Goal: Information Seeking & Learning: Learn about a topic

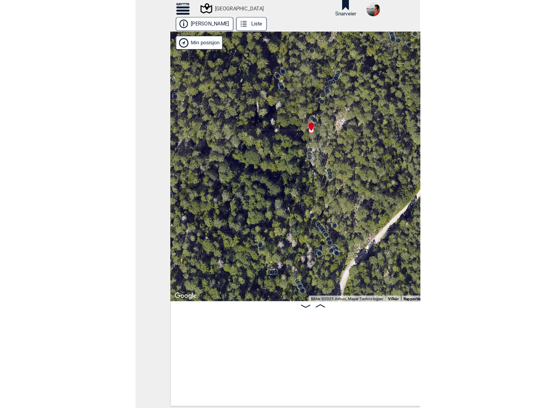
scroll to position [0, 13701]
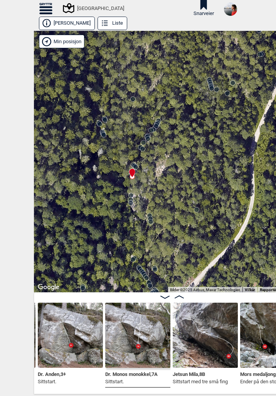
drag, startPoint x: 162, startPoint y: 155, endPoint x: 156, endPoint y: 162, distance: 9.1
click at [156, 162] on div "Speidersteinen Barnehageveggen Cowboyveggen Bølerveggen [GEOGRAPHIC_DATA]" at bounding box center [172, 161] width 276 height 261
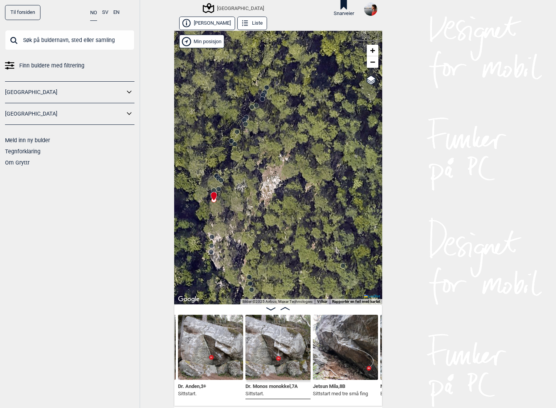
click at [74, 45] on input "text" at bounding box center [69, 40] width 129 height 20
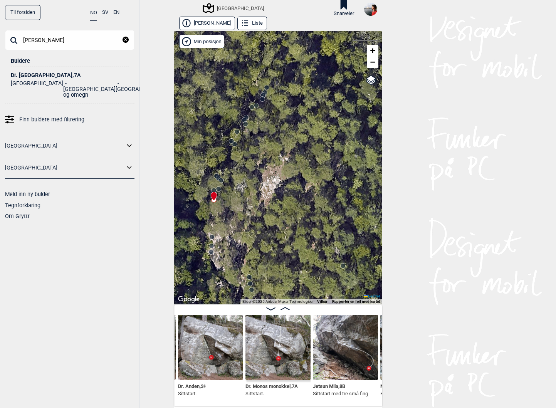
type input "[PERSON_NAME]"
click at [38, 76] on div "Dr. [GEOGRAPHIC_DATA] , 7A" at bounding box center [70, 75] width 118 height 6
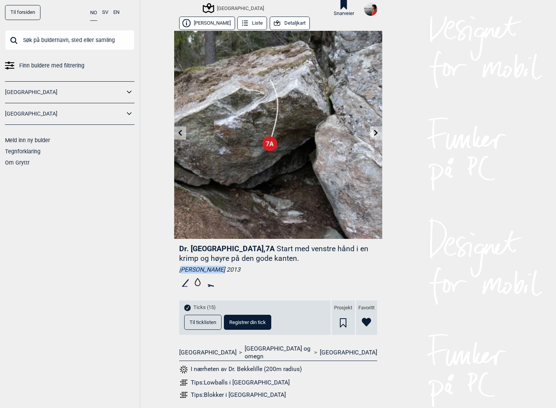
drag, startPoint x: 178, startPoint y: 270, endPoint x: 214, endPoint y: 268, distance: 36.3
click at [214, 268] on div "[PERSON_NAME] 2013" at bounding box center [278, 270] width 198 height 8
drag, startPoint x: 176, startPoint y: 269, endPoint x: 216, endPoint y: 268, distance: 40.5
click at [216, 268] on div "Dr. Bekkelille , 7A Start med venstre hånd i en krimp og høyre på den gode kant…" at bounding box center [278, 324] width 208 height 171
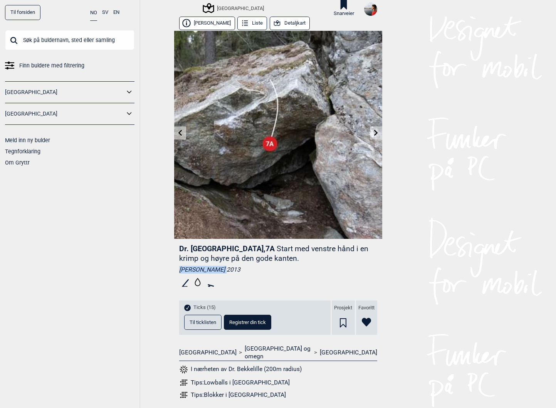
copy div "[PERSON_NAME]"
click at [276, 22] on button "Detaljkart" at bounding box center [290, 23] width 40 height 13
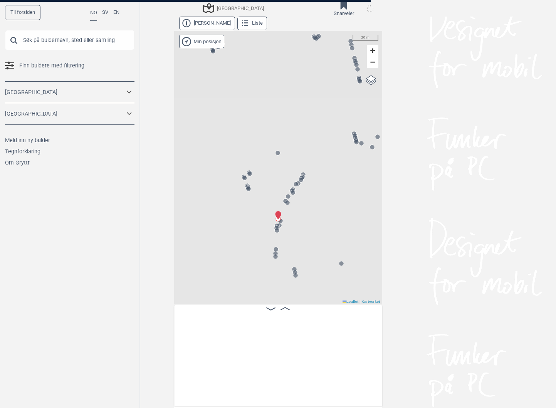
scroll to position [0, 13287]
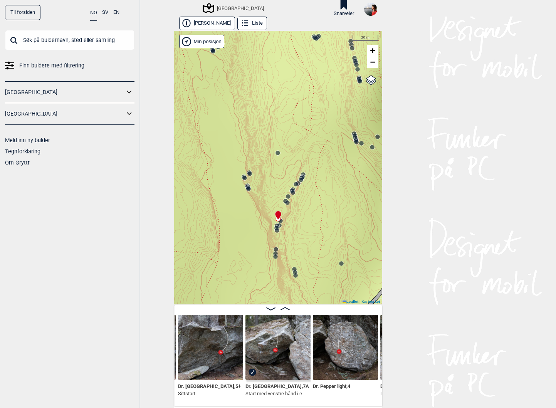
click at [276, 173] on circle at bounding box center [303, 174] width 5 height 5
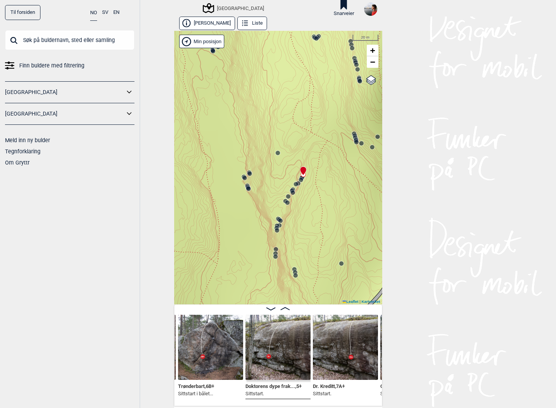
click at [228, 344] on img at bounding box center [210, 347] width 65 height 65
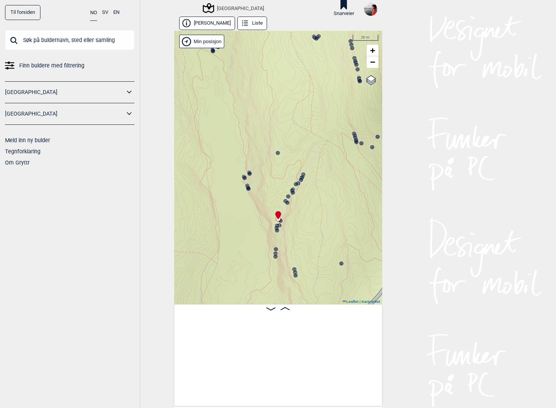
scroll to position [0, 13287]
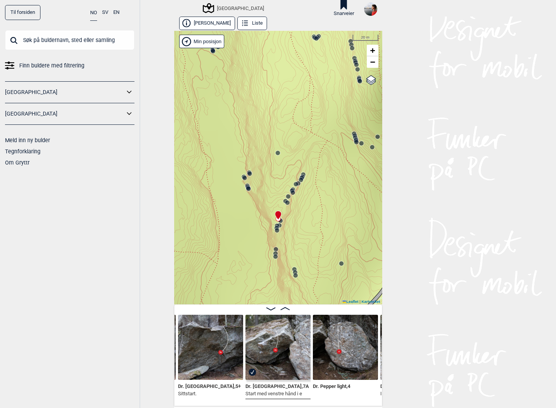
click at [276, 177] on icon at bounding box center [301, 180] width 6 height 6
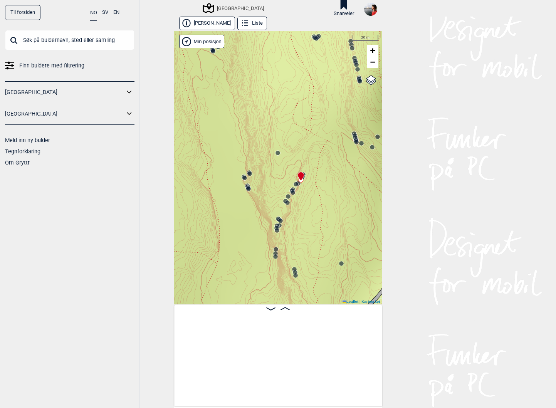
scroll to position [0, 12700]
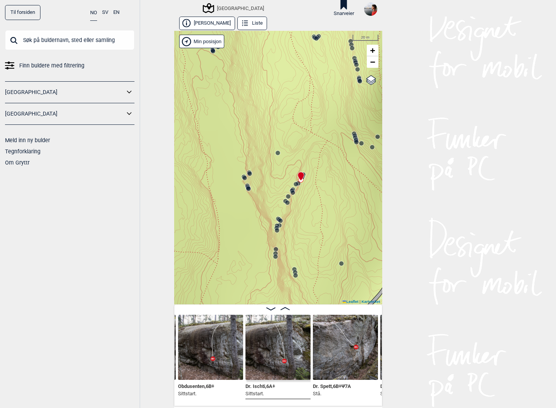
click at [276, 171] on icon at bounding box center [303, 174] width 6 height 6
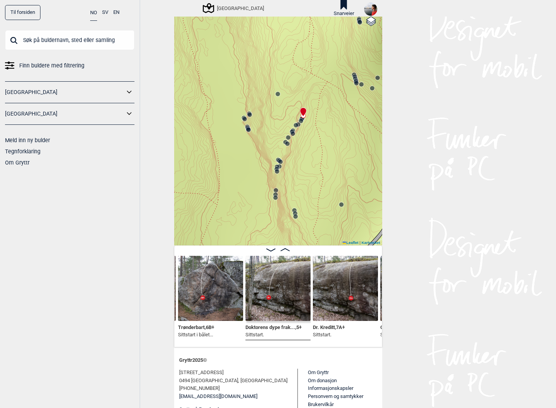
scroll to position [67, 0]
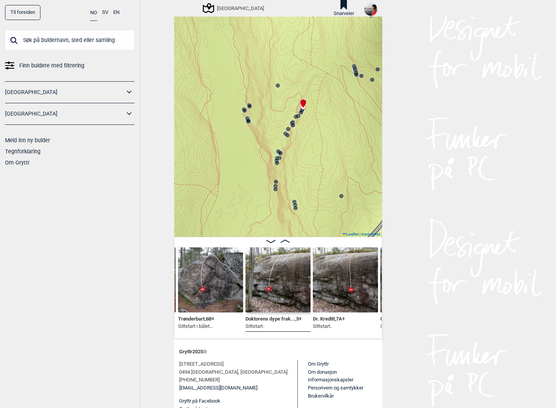
click at [276, 284] on img at bounding box center [277, 279] width 65 height 65
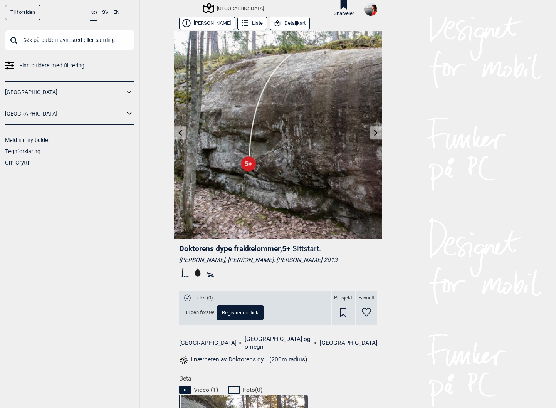
click at [179, 135] on icon at bounding box center [180, 133] width 4 height 6
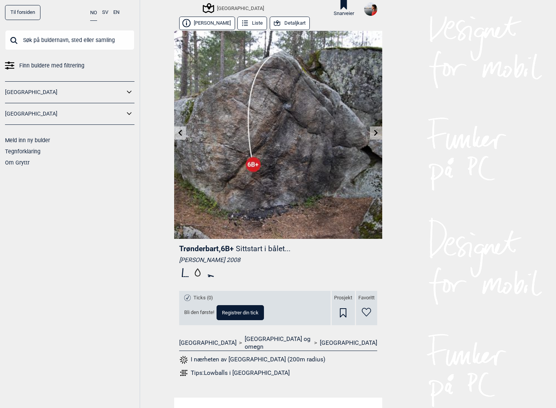
click at [276, 135] on link at bounding box center [376, 133] width 12 height 13
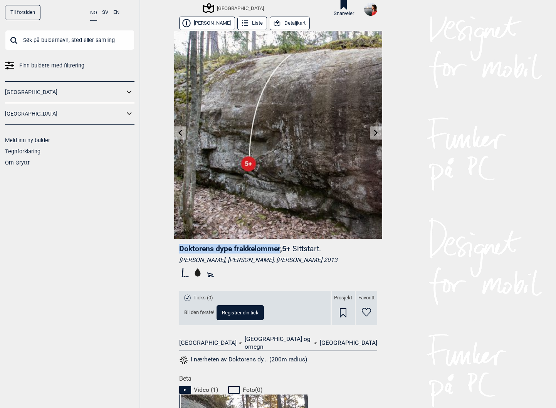
drag, startPoint x: 177, startPoint y: 248, endPoint x: 276, endPoint y: 247, distance: 99.4
click at [276, 247] on span "Doktorens dype frakkelommer , 5+" at bounding box center [234, 248] width 111 height 9
copy span "Doktorens dype frakkelommer"
click at [193, 251] on span "Doktorens dype frakkelommer , 5+" at bounding box center [234, 248] width 111 height 9
drag, startPoint x: 177, startPoint y: 249, endPoint x: 278, endPoint y: 248, distance: 101.4
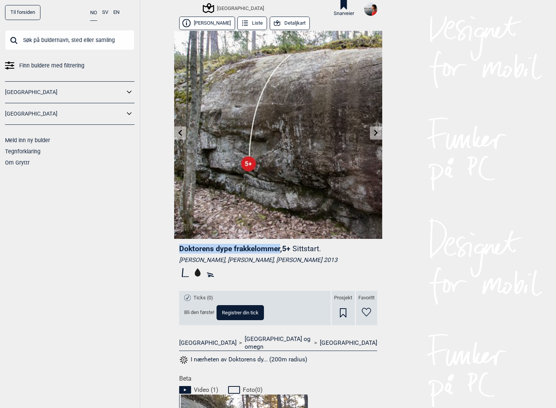
click at [276, 248] on span "Doktorens dype frakkelommer , 5+" at bounding box center [234, 248] width 111 height 9
copy span "Doktorens dype frakkelommer"
drag, startPoint x: 178, startPoint y: 261, endPoint x: 224, endPoint y: 261, distance: 45.9
click at [224, 261] on div "[PERSON_NAME], [PERSON_NAME], [PERSON_NAME] 2013" at bounding box center [278, 260] width 198 height 8
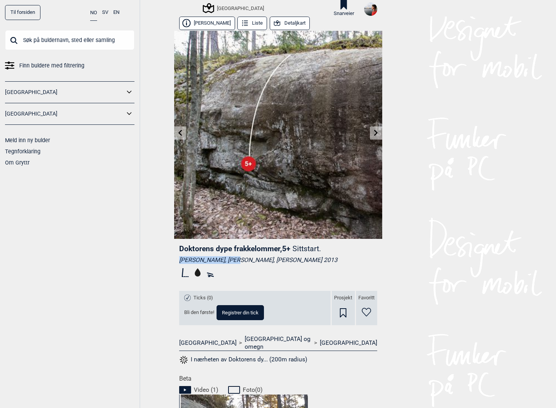
drag, startPoint x: 177, startPoint y: 260, endPoint x: 230, endPoint y: 260, distance: 52.8
click at [230, 260] on div "[PERSON_NAME], [PERSON_NAME], [PERSON_NAME] 2013" at bounding box center [278, 260] width 198 height 8
copy div "[PERSON_NAME]"
click at [276, 134] on icon at bounding box center [376, 133] width 4 height 6
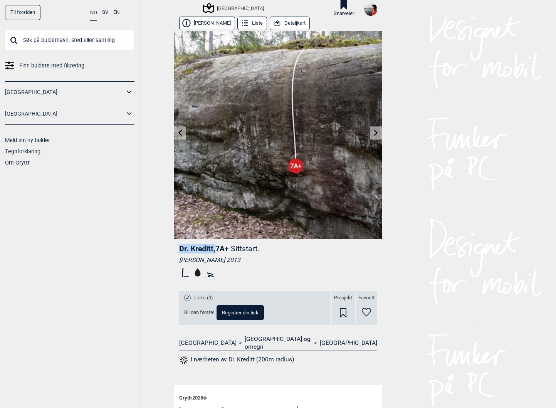
drag, startPoint x: 177, startPoint y: 248, endPoint x: 211, endPoint y: 248, distance: 34.3
click at [211, 248] on span "Dr. Kreditt , 7A+" at bounding box center [204, 248] width 50 height 9
copy span "Dr. Kreditt ,"
click at [276, 134] on icon at bounding box center [376, 133] width 6 height 6
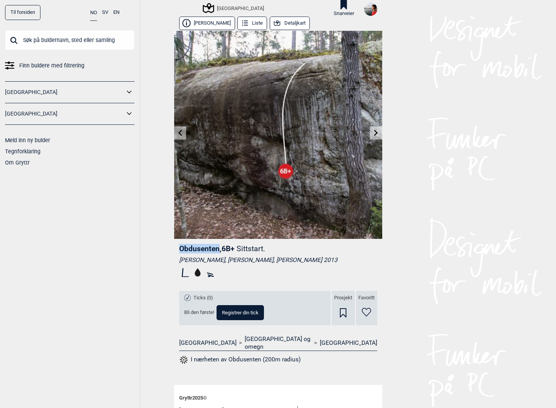
drag, startPoint x: 177, startPoint y: 251, endPoint x: 216, endPoint y: 250, distance: 38.5
click at [216, 250] on span "Obdusenten , 6B+" at bounding box center [206, 248] width 55 height 9
copy span "Obdusenten"
click at [276, 130] on icon at bounding box center [376, 133] width 6 height 6
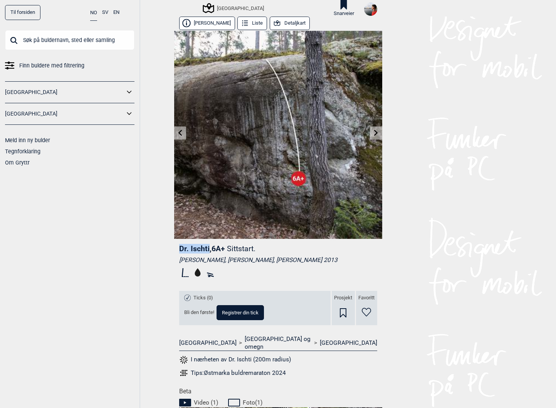
drag, startPoint x: 177, startPoint y: 247, endPoint x: 205, endPoint y: 247, distance: 28.1
click at [205, 247] on span "Dr. Ischti , 6A+" at bounding box center [202, 248] width 46 height 9
copy span "Dr. Ischti"
click at [276, 129] on link at bounding box center [376, 133] width 12 height 13
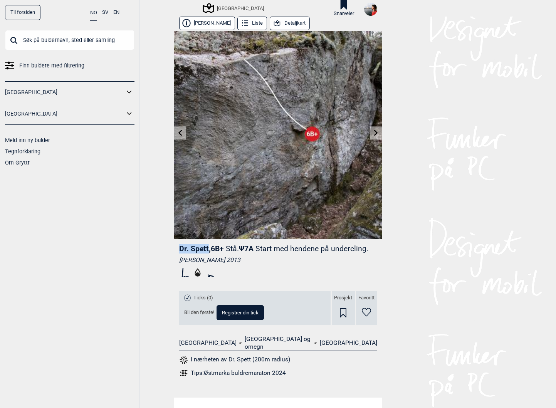
drag, startPoint x: 178, startPoint y: 247, endPoint x: 205, endPoint y: 249, distance: 27.0
click at [205, 249] on span "Dr. Spett , 6B+" at bounding box center [201, 248] width 45 height 9
copy span "Dr. Spett"
click at [276, 138] on link at bounding box center [376, 133] width 12 height 13
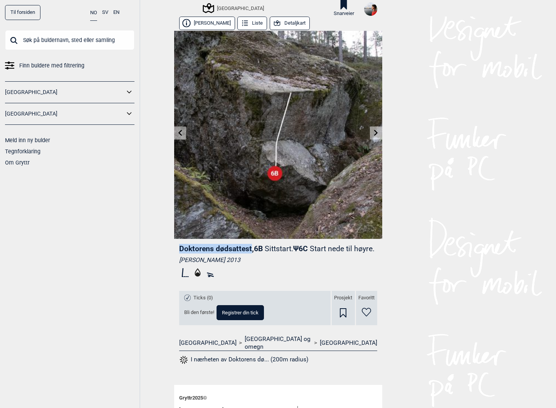
drag, startPoint x: 179, startPoint y: 249, endPoint x: 251, endPoint y: 249, distance: 71.3
click at [251, 249] on span "Doktorens dødsattest , 6B" at bounding box center [221, 248] width 84 height 9
copy span "Doktorens dødsattest"
click at [276, 130] on icon at bounding box center [376, 133] width 6 height 6
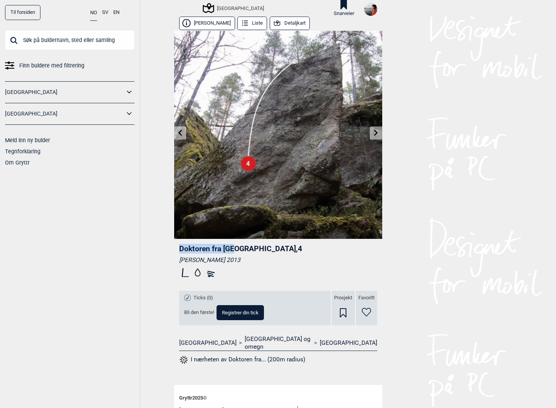
drag, startPoint x: 180, startPoint y: 251, endPoint x: 235, endPoint y: 249, distance: 55.1
click at [235, 249] on span "Doktoren fra [GEOGRAPHIC_DATA] , 4" at bounding box center [240, 248] width 123 height 9
click at [276, 135] on icon at bounding box center [376, 133] width 4 height 6
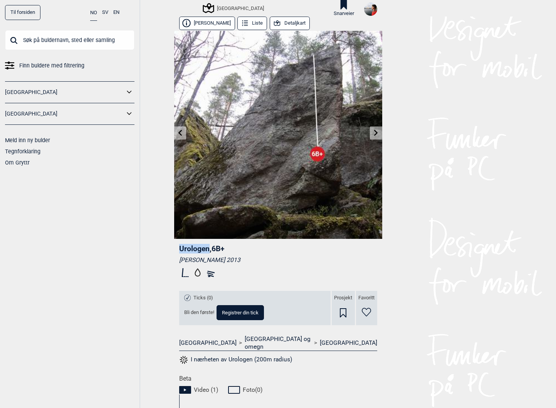
drag, startPoint x: 180, startPoint y: 250, endPoint x: 209, endPoint y: 250, distance: 29.3
click at [209, 250] on span "Urologen , 6B+" at bounding box center [201, 248] width 45 height 9
click at [276, 135] on icon at bounding box center [376, 133] width 6 height 6
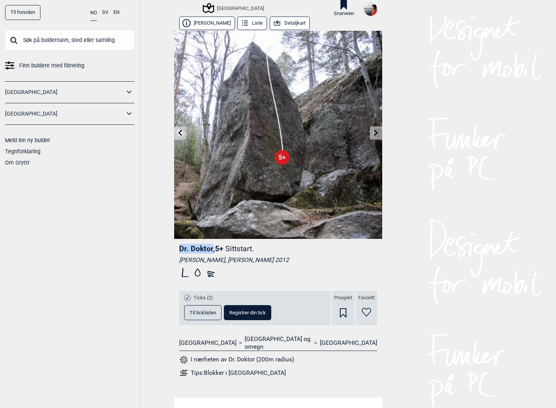
drag, startPoint x: 179, startPoint y: 248, endPoint x: 212, endPoint y: 248, distance: 33.1
click at [212, 248] on span "Dr. Doktor , 5+" at bounding box center [201, 248] width 44 height 9
click at [276, 129] on link at bounding box center [376, 133] width 12 height 13
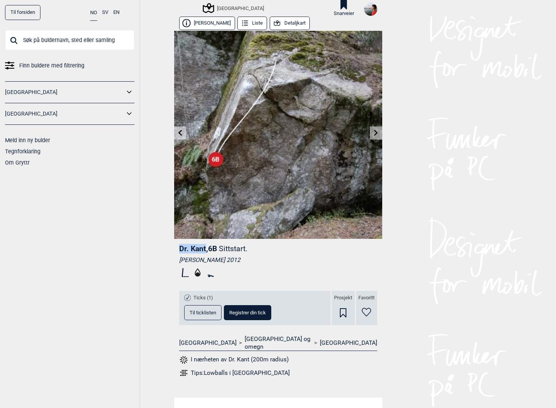
drag, startPoint x: 179, startPoint y: 249, endPoint x: 205, endPoint y: 248, distance: 25.5
click at [205, 248] on span "Dr. [PERSON_NAME] , 6B" at bounding box center [198, 248] width 38 height 9
click at [276, 133] on link at bounding box center [376, 133] width 12 height 13
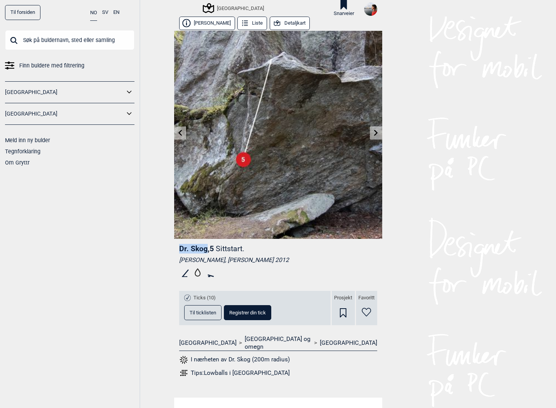
drag, startPoint x: 179, startPoint y: 248, endPoint x: 205, endPoint y: 248, distance: 26.6
click at [205, 248] on span "Dr. Skog , 5" at bounding box center [196, 248] width 35 height 9
click at [276, 134] on icon at bounding box center [376, 133] width 6 height 6
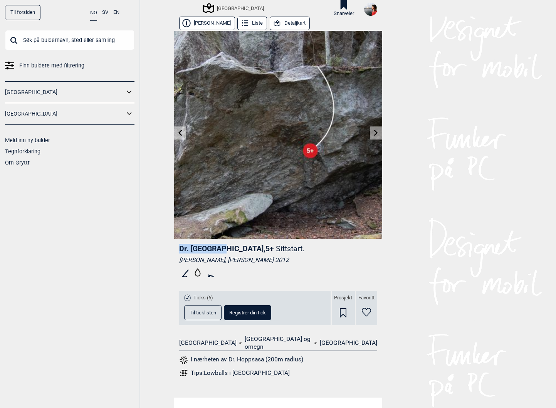
drag, startPoint x: 179, startPoint y: 248, endPoint x: 224, endPoint y: 246, distance: 44.3
click at [224, 246] on span "Dr. Hoppsasa , 5+" at bounding box center [226, 248] width 95 height 9
click at [276, 135] on icon at bounding box center [376, 133] width 4 height 6
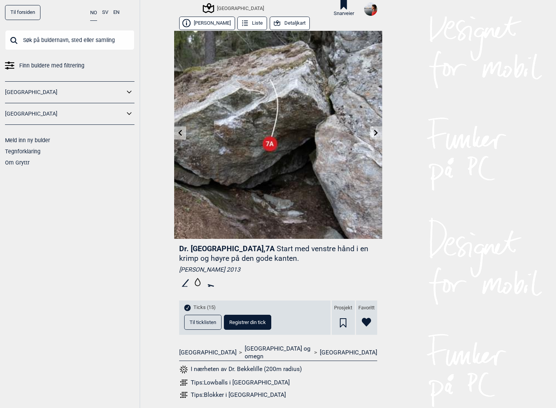
click at [276, 131] on icon at bounding box center [376, 133] width 4 height 6
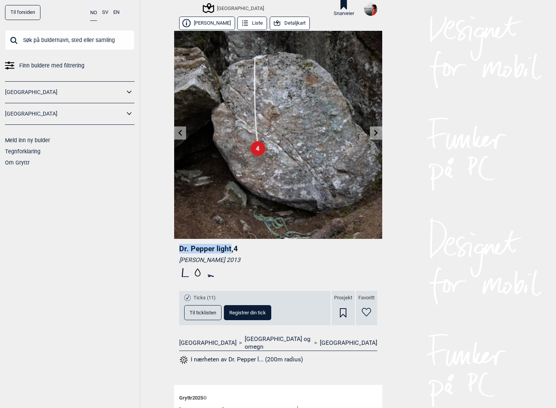
drag, startPoint x: 180, startPoint y: 248, endPoint x: 230, endPoint y: 250, distance: 50.1
click at [230, 250] on span "Dr. Pepper light , 4" at bounding box center [208, 248] width 59 height 9
click at [276, 130] on icon at bounding box center [376, 133] width 6 height 6
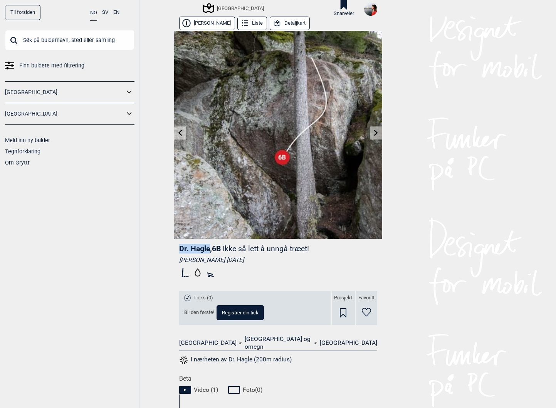
drag, startPoint x: 180, startPoint y: 249, endPoint x: 209, endPoint y: 249, distance: 28.9
click at [209, 249] on span "Dr. Hagle , 6B" at bounding box center [200, 248] width 42 height 9
click at [276, 133] on icon at bounding box center [376, 133] width 6 height 6
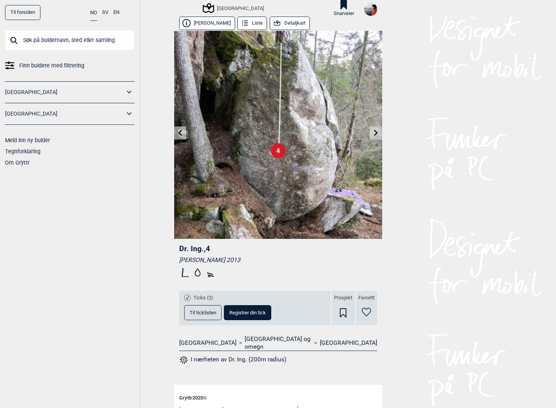
click at [276, 135] on icon at bounding box center [376, 133] width 4 height 6
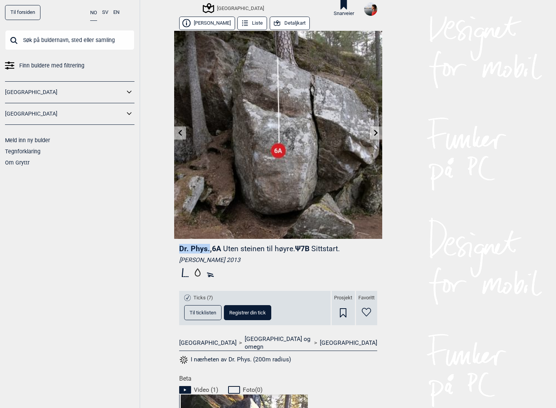
drag, startPoint x: 179, startPoint y: 247, endPoint x: 208, endPoint y: 247, distance: 29.3
click at [208, 247] on span "Dr. Phys. , 6A" at bounding box center [200, 248] width 42 height 9
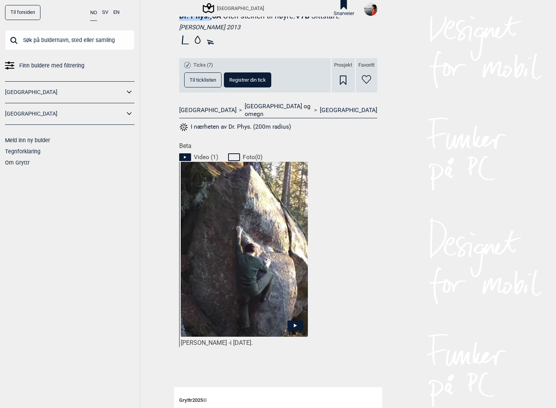
scroll to position [234, 0]
click at [276, 323] on icon at bounding box center [295, 325] width 3 height 4
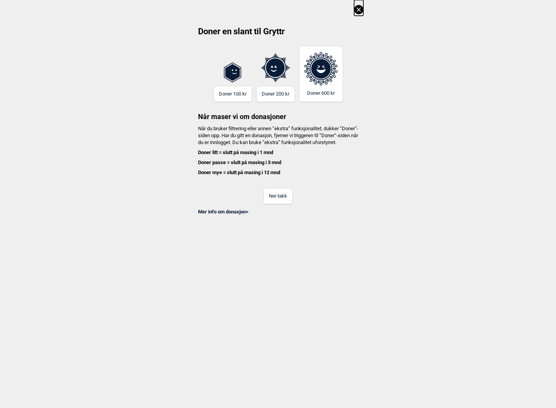
click at [276, 198] on button "Nei takk" at bounding box center [278, 196] width 28 height 15
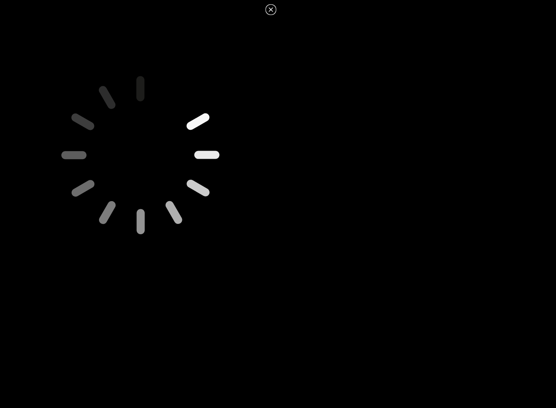
click at [275, 8] on icon at bounding box center [270, 9] width 9 height 9
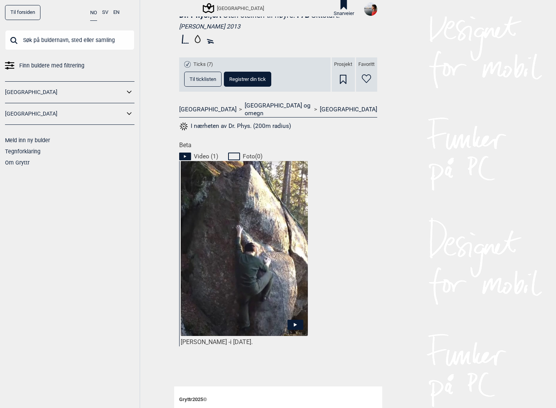
drag, startPoint x: 182, startPoint y: 335, endPoint x: 235, endPoint y: 336, distance: 53.6
click at [235, 338] on div "[PERSON_NAME] - i [DATE]." at bounding box center [244, 342] width 127 height 8
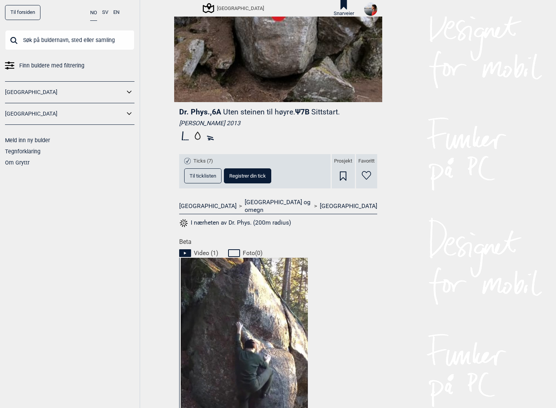
scroll to position [0, 0]
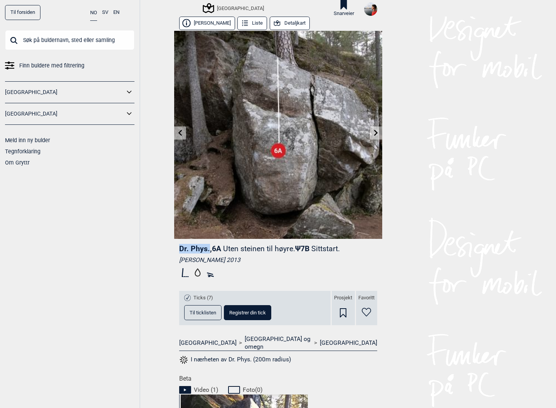
drag, startPoint x: 178, startPoint y: 248, endPoint x: 209, endPoint y: 249, distance: 30.5
click at [209, 249] on div "Dr. Phys. , 6A Uten steinen til høyre. Ψ 7B Sittstart. [PERSON_NAME] 2013 Ticks…" at bounding box center [278, 307] width 208 height 136
click at [276, 133] on icon at bounding box center [376, 133] width 6 height 6
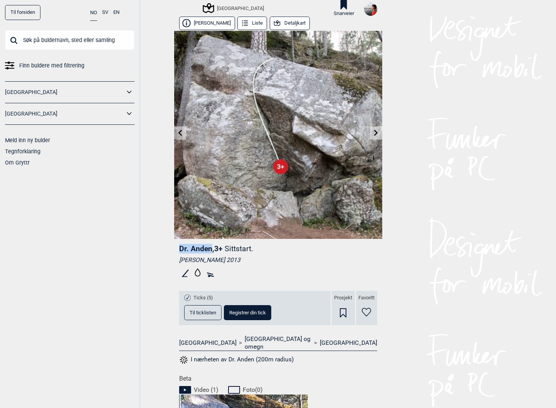
drag, startPoint x: 180, startPoint y: 251, endPoint x: 212, endPoint y: 251, distance: 31.6
click at [212, 251] on span "Dr. Anden , 3+" at bounding box center [201, 248] width 44 height 9
click at [276, 136] on link at bounding box center [376, 133] width 12 height 13
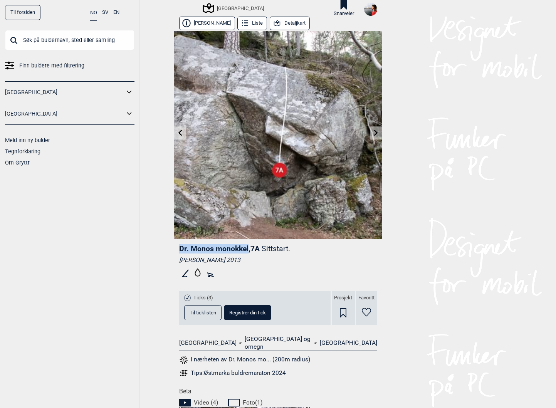
drag, startPoint x: 181, startPoint y: 249, endPoint x: 247, endPoint y: 245, distance: 66.4
click at [247, 245] on span "Dr. Monos monokkel , 7A" at bounding box center [219, 248] width 81 height 9
click at [276, 132] on icon at bounding box center [376, 133] width 6 height 6
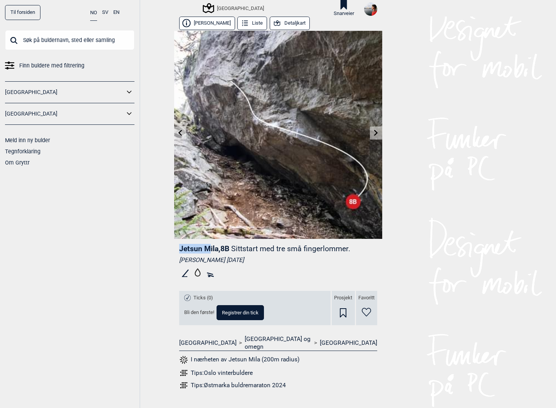
drag, startPoint x: 180, startPoint y: 248, endPoint x: 210, endPoint y: 250, distance: 29.4
click at [209, 250] on span "Jetsun Mila , 8B" at bounding box center [204, 248] width 50 height 9
click at [210, 250] on span "Jetsun Mila , 8B" at bounding box center [204, 248] width 50 height 9
click at [276, 133] on icon at bounding box center [376, 133] width 4 height 6
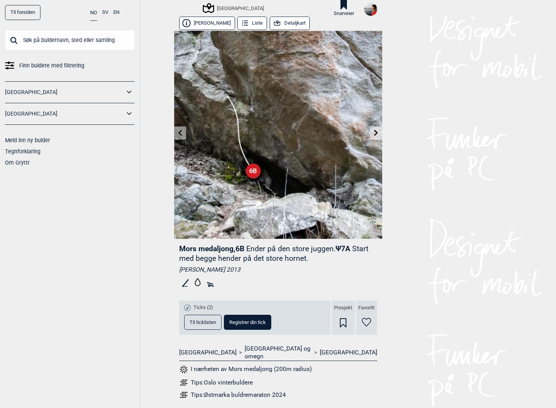
click at [183, 134] on icon at bounding box center [180, 133] width 6 height 6
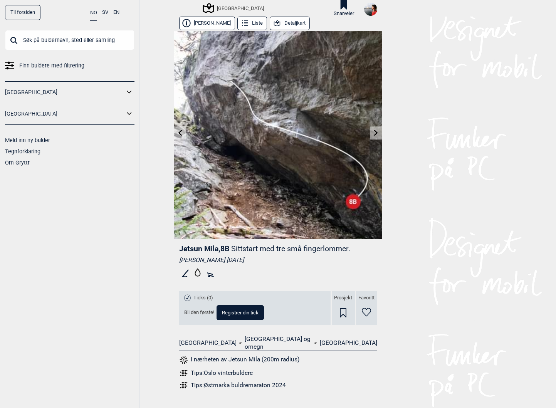
click at [183, 134] on icon at bounding box center [180, 133] width 6 height 6
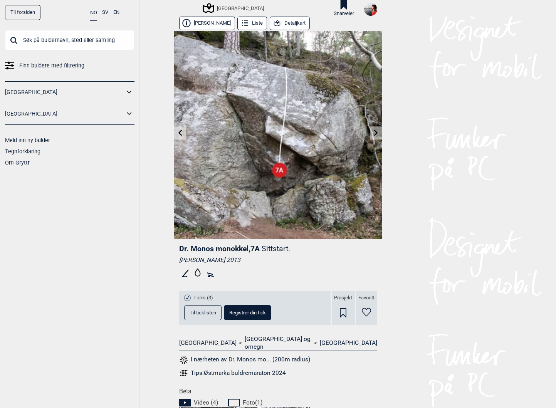
click at [276, 133] on icon at bounding box center [376, 133] width 6 height 6
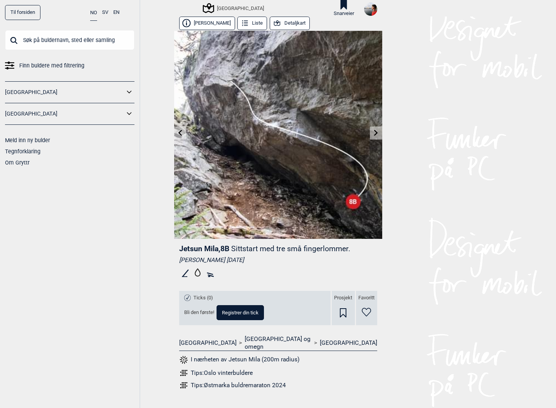
click at [276, 133] on icon at bounding box center [376, 133] width 6 height 6
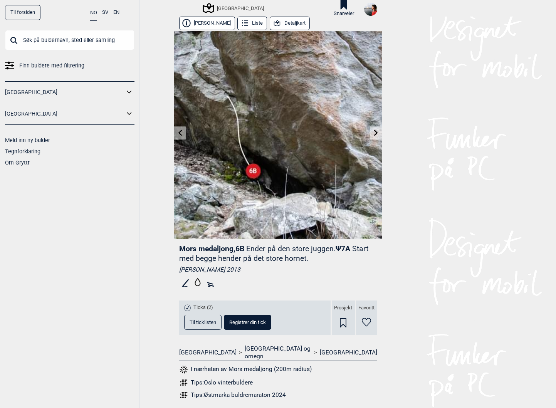
click at [205, 316] on button "Til ticklisten" at bounding box center [202, 322] width 37 height 15
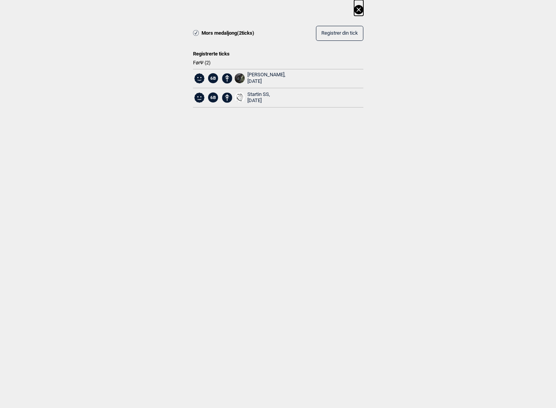
click at [276, 9] on icon at bounding box center [358, 9] width 4 height 4
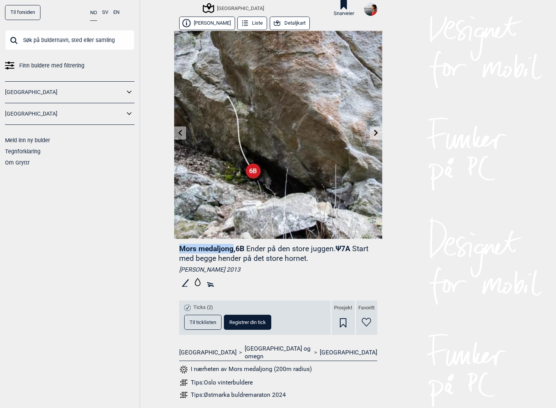
drag, startPoint x: 178, startPoint y: 246, endPoint x: 232, endPoint y: 250, distance: 53.7
click at [232, 250] on div "Mors medaljong , 6B Ender på den store juggen. Ψ 7A Start med begge hender på d…" at bounding box center [278, 324] width 208 height 171
